Goal: Task Accomplishment & Management: Manage account settings

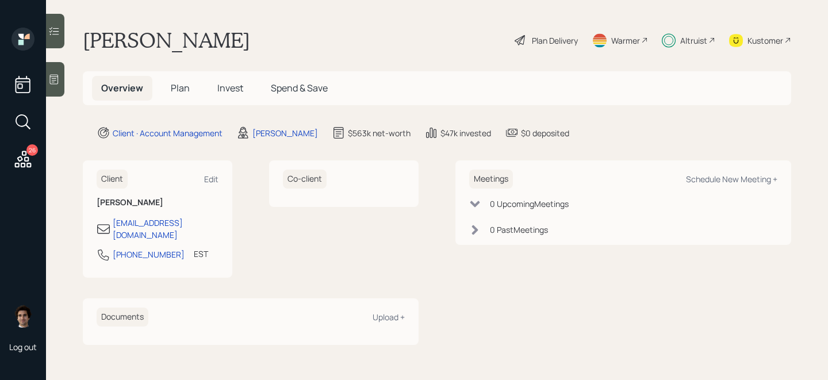
click at [370, 308] on div "Documents Upload +" at bounding box center [251, 317] width 308 height 19
click at [375, 312] on div "Upload +" at bounding box center [389, 317] width 32 height 11
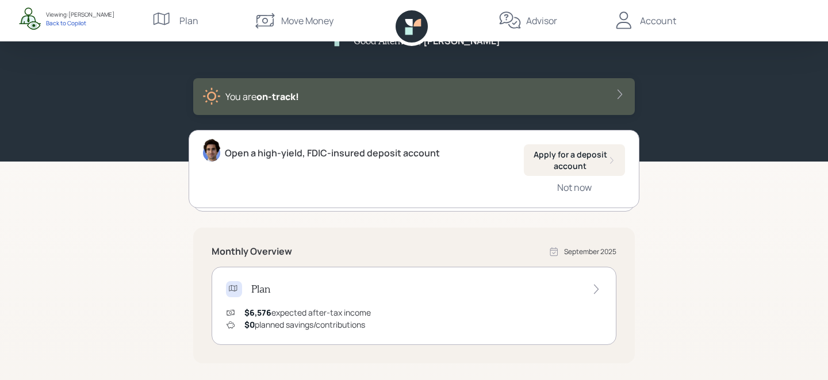
scroll to position [122, 0]
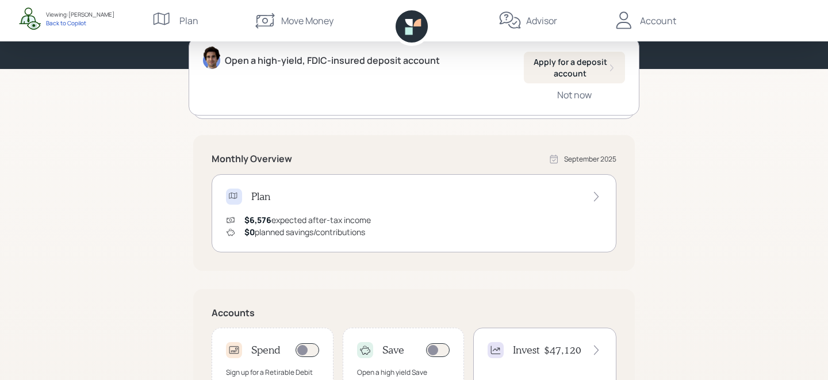
click at [668, 9] on div "Account" at bounding box center [645, 20] width 64 height 41
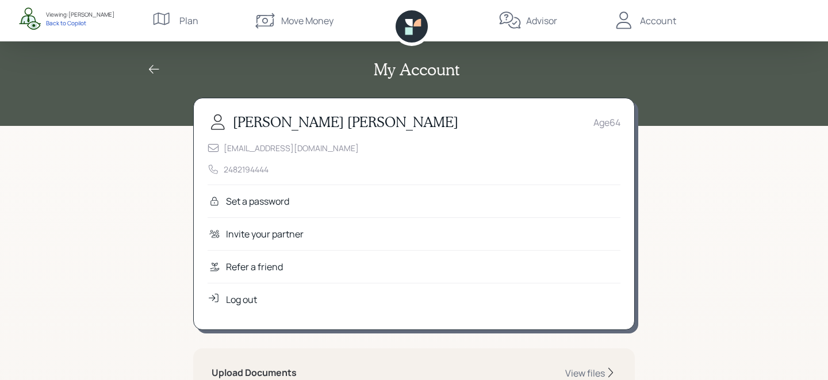
click at [521, 15] on icon at bounding box center [510, 20] width 23 height 23
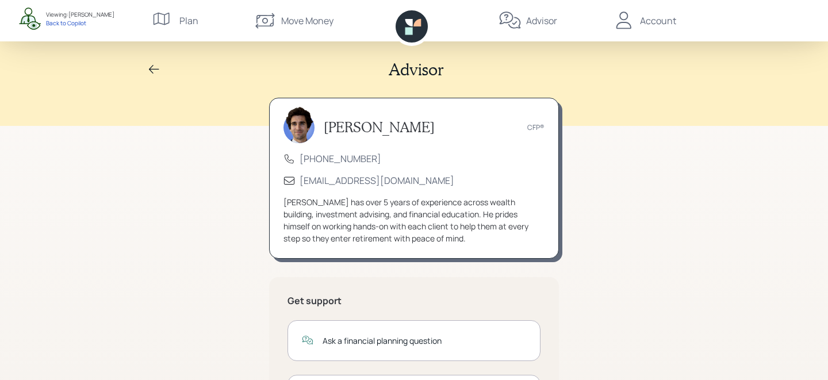
click at [660, 29] on div "Account" at bounding box center [645, 20] width 64 height 41
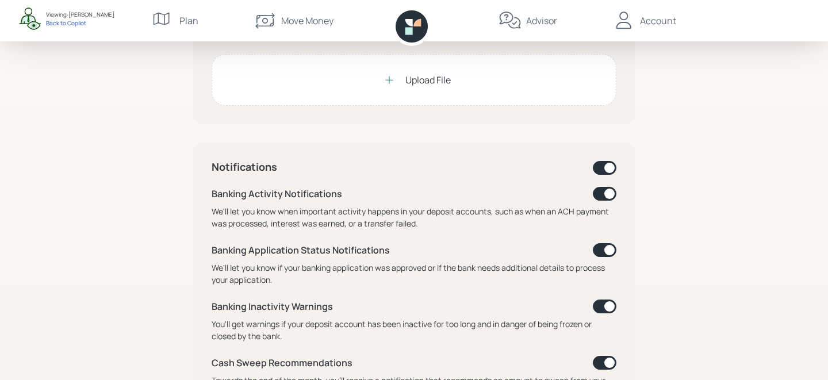
scroll to position [288, 0]
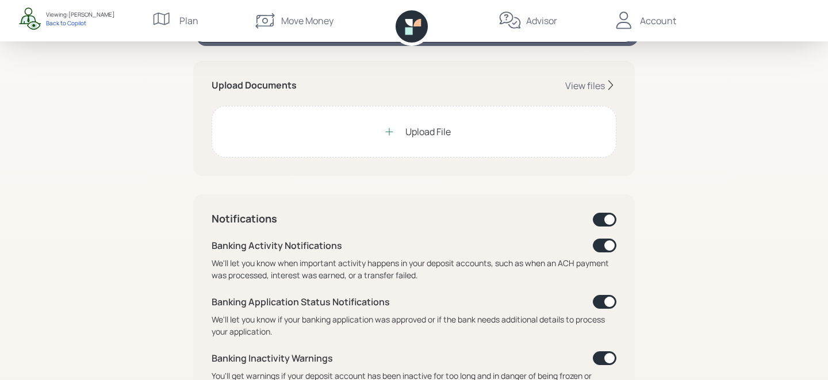
click at [473, 103] on div "Upload Documents View files Upload File" at bounding box center [414, 118] width 442 height 115
click at [475, 124] on div "Upload File" at bounding box center [414, 132] width 405 height 52
click at [587, 86] on div "View files" at bounding box center [586, 85] width 40 height 13
